Goal: Transaction & Acquisition: Book appointment/travel/reservation

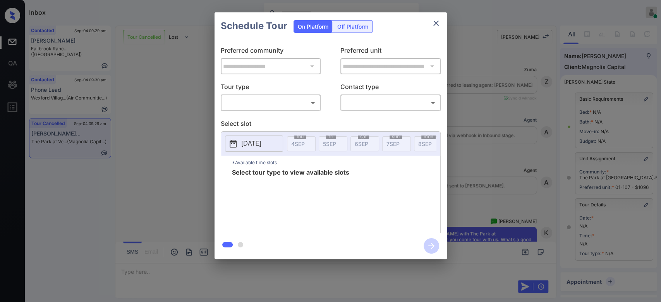
scroll to position [2717, 0]
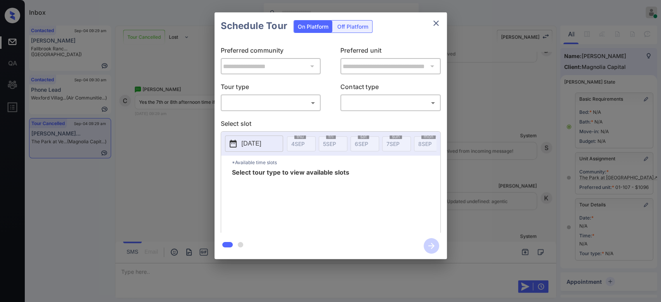
click at [269, 103] on body "Inbox Mukesh Online Set yourself offline Set yourself on break Profile Switch t…" at bounding box center [330, 151] width 661 height 302
click at [258, 114] on ul at bounding box center [271, 113] width 100 height 4
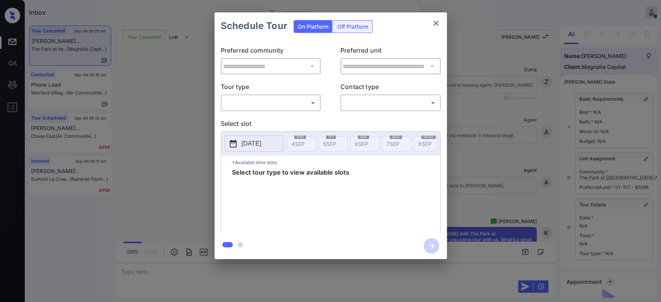
scroll to position [2736, 0]
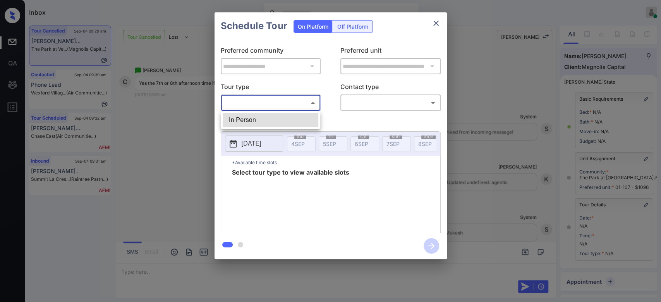
click at [291, 103] on body "Inbox Mukesh Online Set yourself offline Set yourself on break Profile Switch t…" at bounding box center [330, 151] width 661 height 302
click at [263, 119] on li "In Person" at bounding box center [271, 120] width 96 height 14
type input "********"
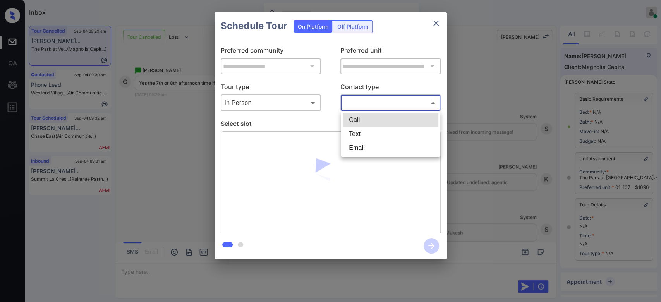
click at [356, 107] on body "Inbox Mukesh Online Set yourself offline Set yourself on break Profile Switch t…" at bounding box center [330, 151] width 661 height 302
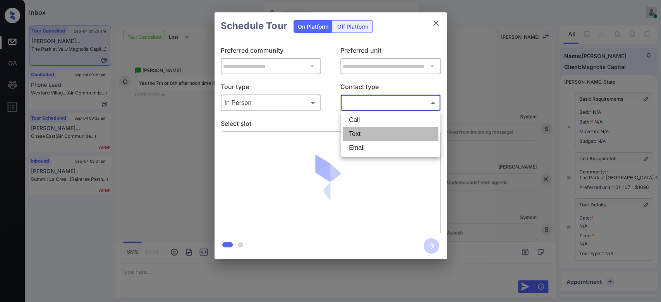
click at [359, 134] on li "Text" at bounding box center [391, 134] width 96 height 14
type input "****"
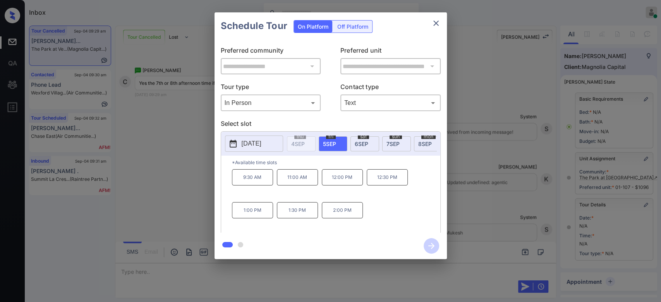
click at [401, 146] on div "sun 7 SEP" at bounding box center [396, 143] width 29 height 15
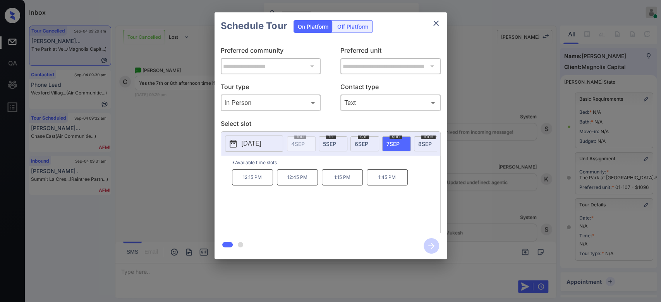
click at [419, 141] on span "8 SEP" at bounding box center [425, 144] width 14 height 7
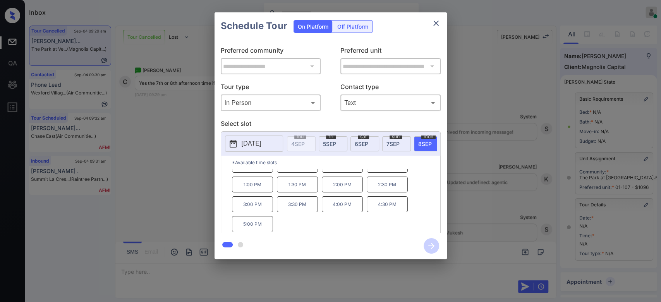
scroll to position [0, 0]
click at [435, 23] on icon "close" at bounding box center [436, 23] width 9 height 9
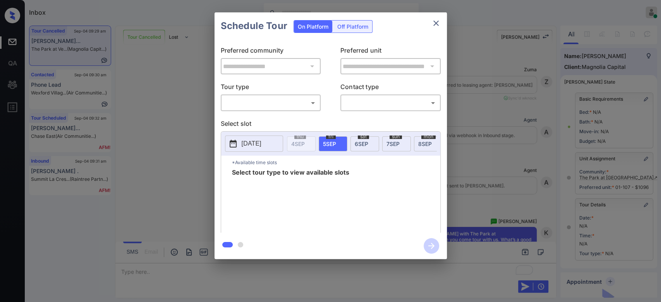
scroll to position [90, 0]
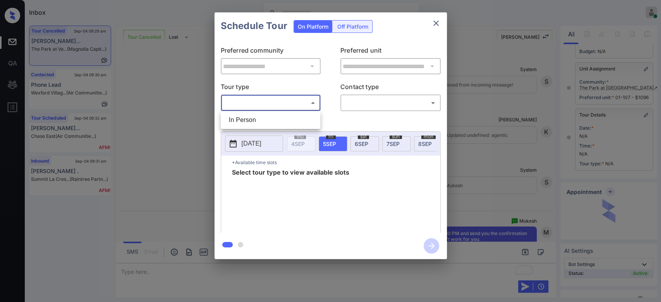
click at [281, 108] on body "Inbox Mukesh Online Set yourself offline Set yourself on break Profile Switch t…" at bounding box center [330, 151] width 661 height 302
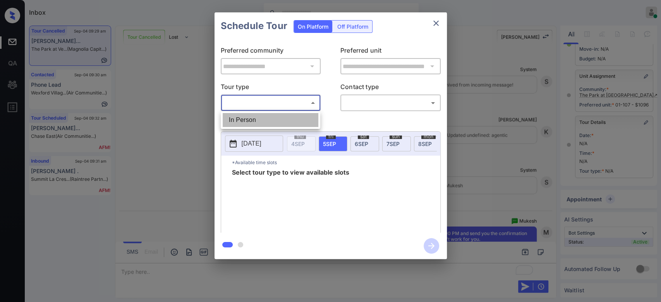
click at [272, 117] on li "In Person" at bounding box center [271, 120] width 96 height 14
type input "********"
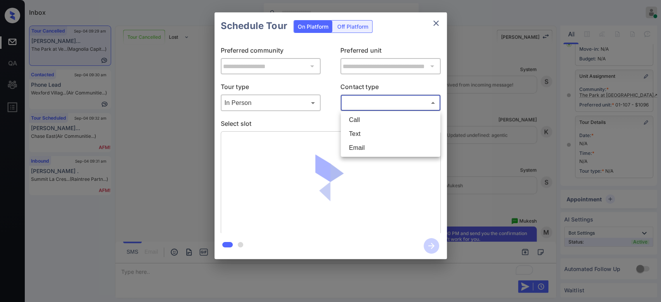
click at [408, 102] on body "Inbox Mukesh Online Set yourself offline Set yourself on break Profile Switch t…" at bounding box center [330, 151] width 661 height 302
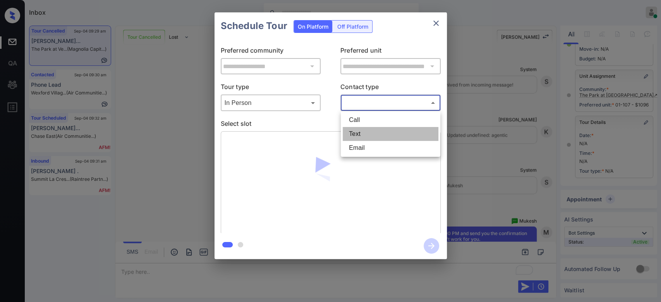
click at [366, 136] on li "Text" at bounding box center [391, 134] width 96 height 14
type input "****"
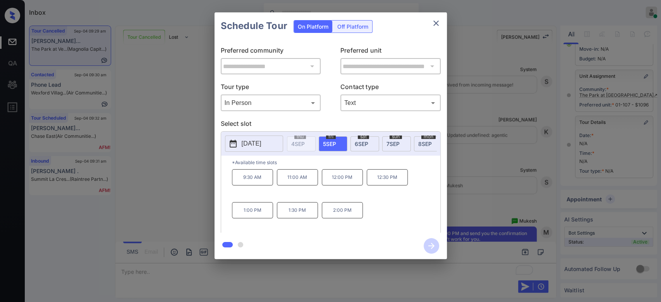
click at [417, 139] on div "mon 8 SEP" at bounding box center [428, 143] width 29 height 15
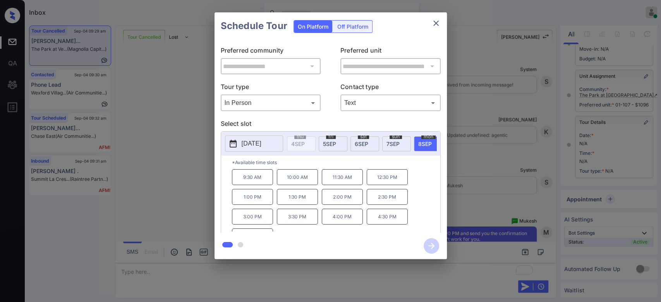
click at [258, 220] on p "3:00 PM" at bounding box center [252, 217] width 41 height 16
click at [432, 250] on icon "button" at bounding box center [431, 245] width 15 height 15
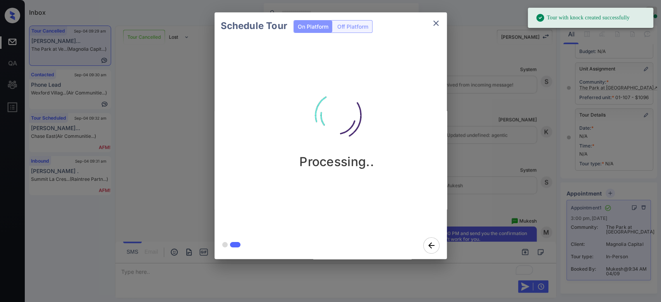
click at [467, 97] on div "Schedule Tour On Platform Off Platform Processing.." at bounding box center [330, 136] width 661 height 272
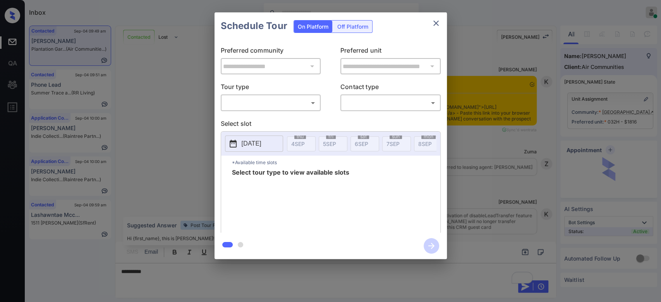
scroll to position [1611, 0]
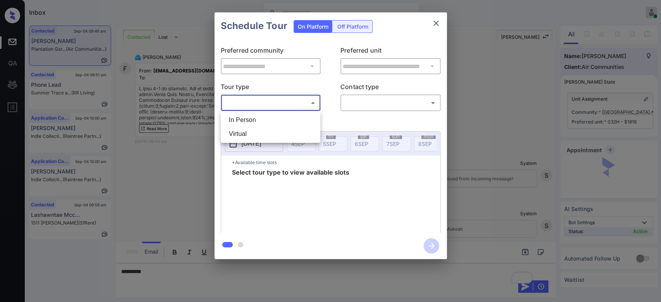
click at [298, 104] on body "Inbox Mukesh Online Set yourself offline Set yourself on break Profile Switch t…" at bounding box center [330, 151] width 661 height 302
click at [248, 121] on li "In Person" at bounding box center [271, 120] width 96 height 14
type input "********"
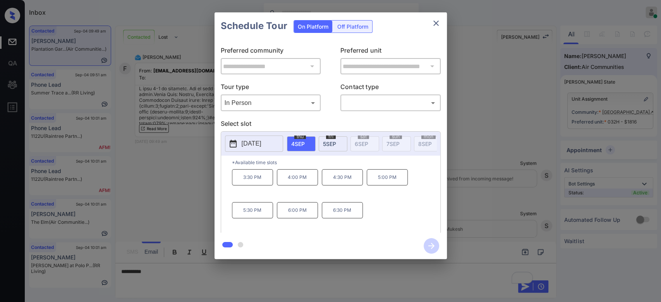
click at [627, 54] on div "**********" at bounding box center [330, 136] width 661 height 272
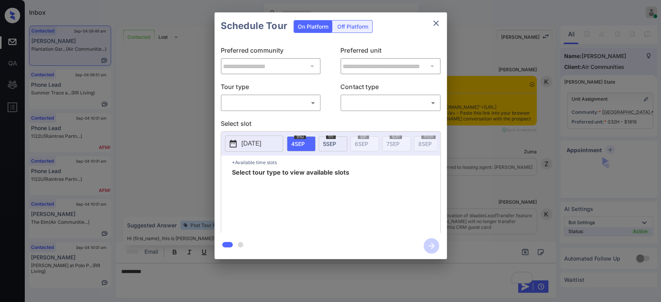
scroll to position [1611, 0]
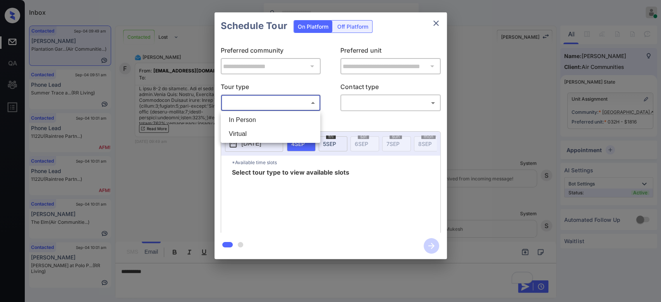
click at [301, 102] on body "Inbox Mukesh Online Set yourself offline Set yourself on break Profile Switch t…" at bounding box center [330, 151] width 661 height 302
click at [253, 122] on li "In Person" at bounding box center [271, 120] width 96 height 14
type input "********"
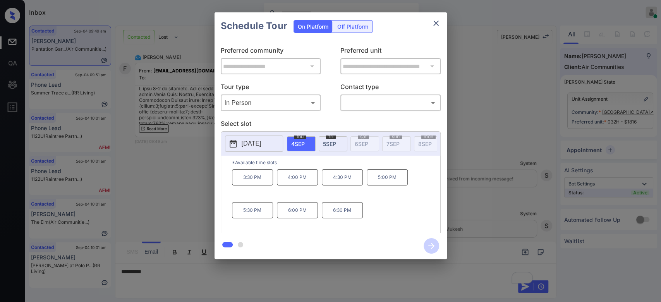
click at [328, 142] on span "[DATE]" at bounding box center [329, 144] width 13 height 7
click at [262, 141] on p "[DATE]" at bounding box center [252, 143] width 20 height 9
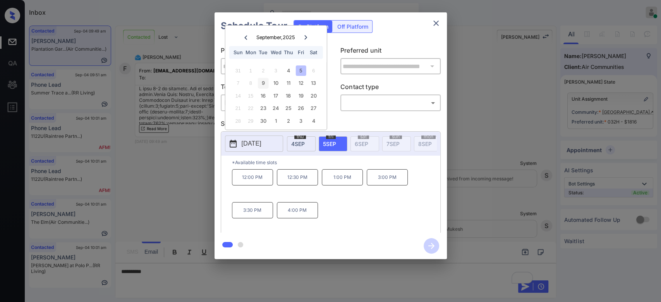
click at [262, 82] on div "9" at bounding box center [263, 83] width 10 height 10
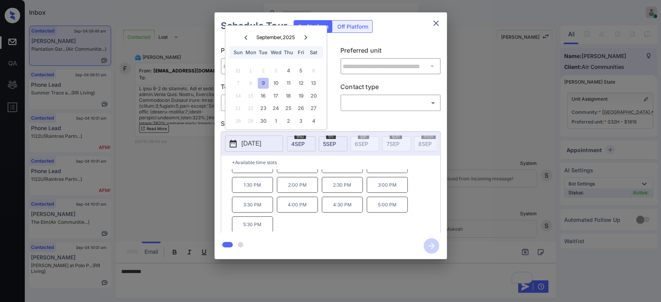
scroll to position [12, 0]
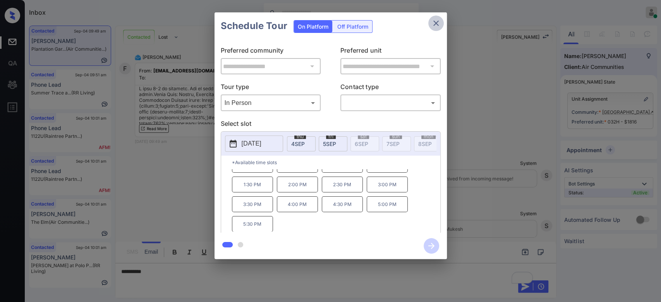
click at [435, 21] on icon "close" at bounding box center [436, 23] width 9 height 9
